Goal: Transaction & Acquisition: Purchase product/service

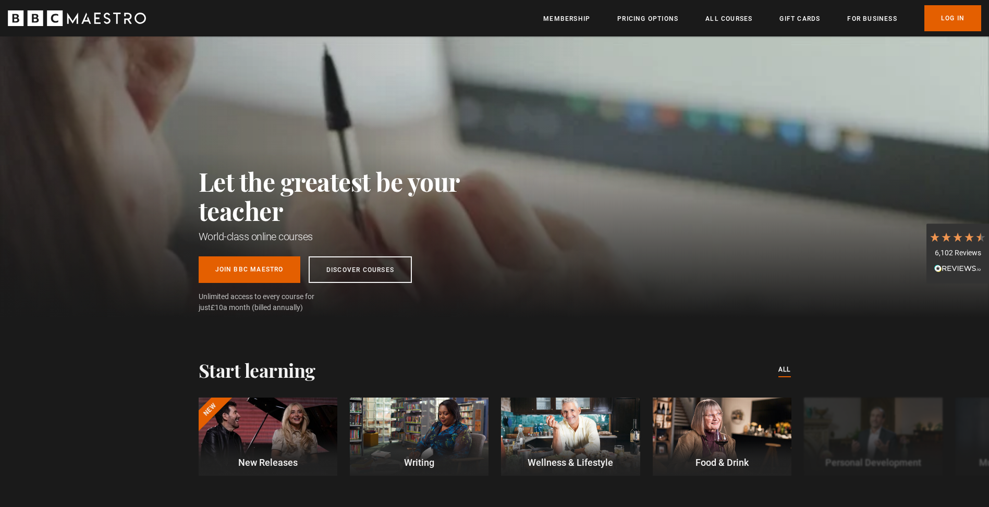
scroll to position [0, 137]
click at [734, 16] on link "All Courses" at bounding box center [728, 19] width 47 height 10
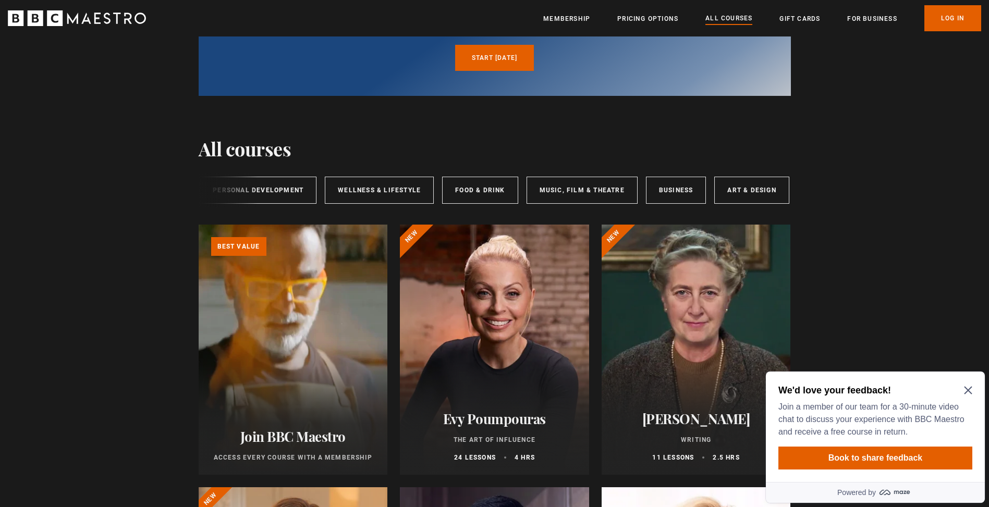
scroll to position [0, 173]
click at [742, 185] on link "Art & Design" at bounding box center [750, 190] width 75 height 27
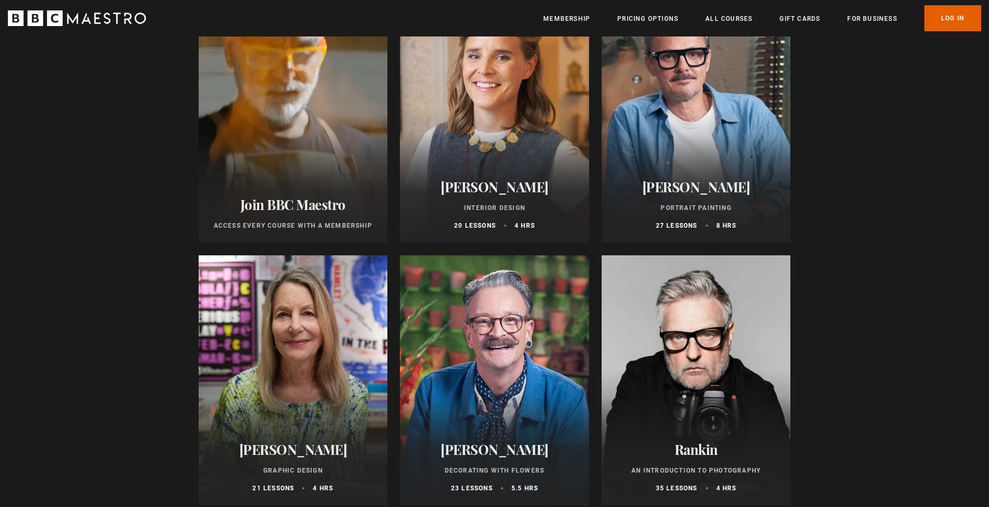
scroll to position [365, 0]
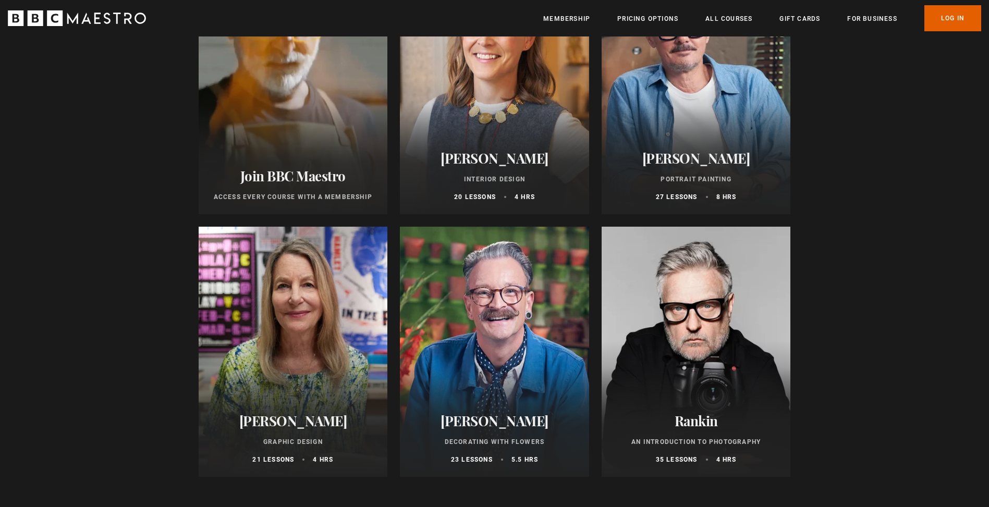
click at [716, 354] on div at bounding box center [696, 352] width 189 height 250
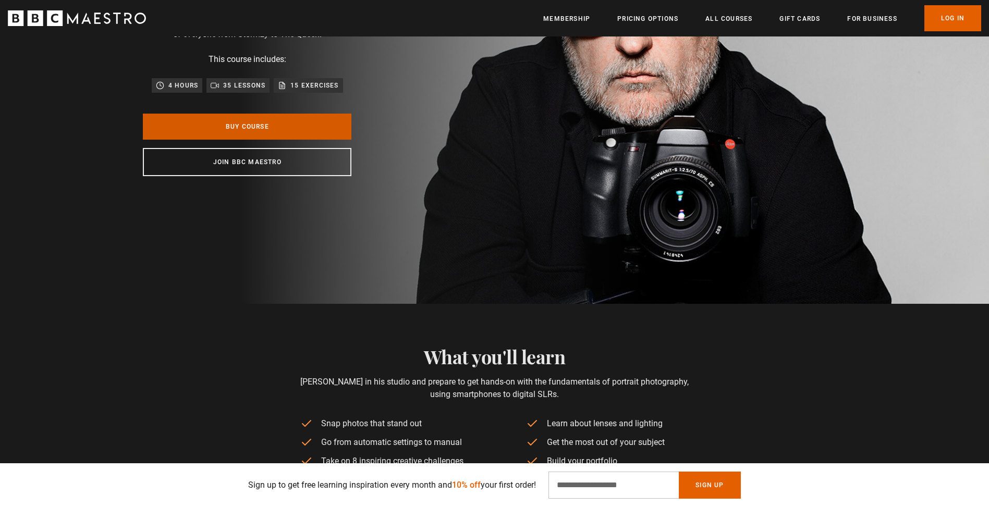
scroll to position [0, 546]
click at [240, 126] on link "Buy Course" at bounding box center [247, 127] width 209 height 26
